Goal: Navigation & Orientation: Understand site structure

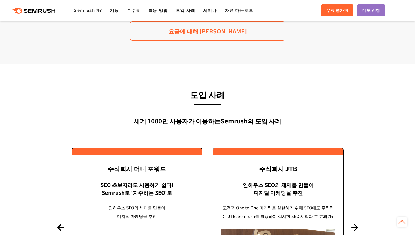
scroll to position [1141, 0]
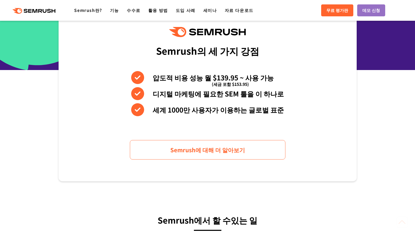
scroll to position [233, 0]
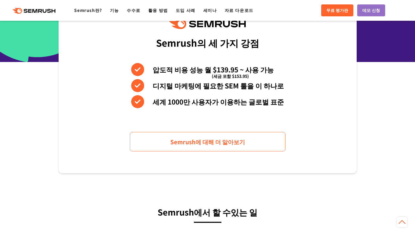
click at [169, 13] on ul "Semrush란? 기능 수수료 활용 방법 도입 사례 세미나 자료 다운로드" at bounding box center [167, 10] width 187 height 7
click at [158, 13] on font "활용 방법" at bounding box center [158, 10] width 20 height 6
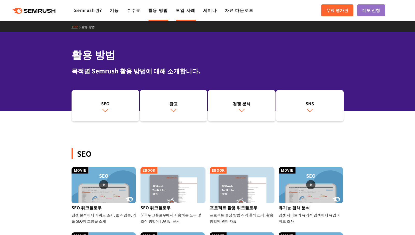
click at [176, 12] on font "도입 사례" at bounding box center [186, 10] width 20 height 6
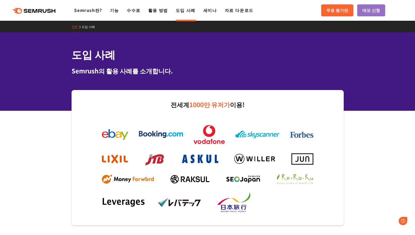
click at [31, 7] on link ".cls {fill: #FF642D;}" at bounding box center [34, 10] width 59 height 7
